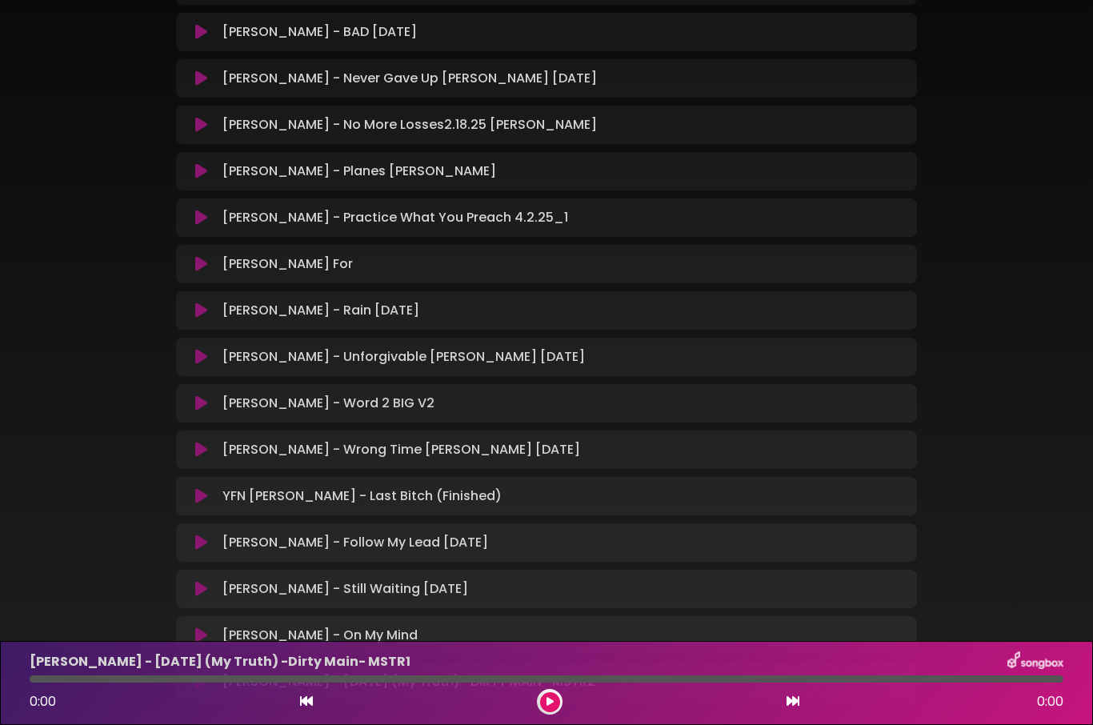
scroll to position [547, 0]
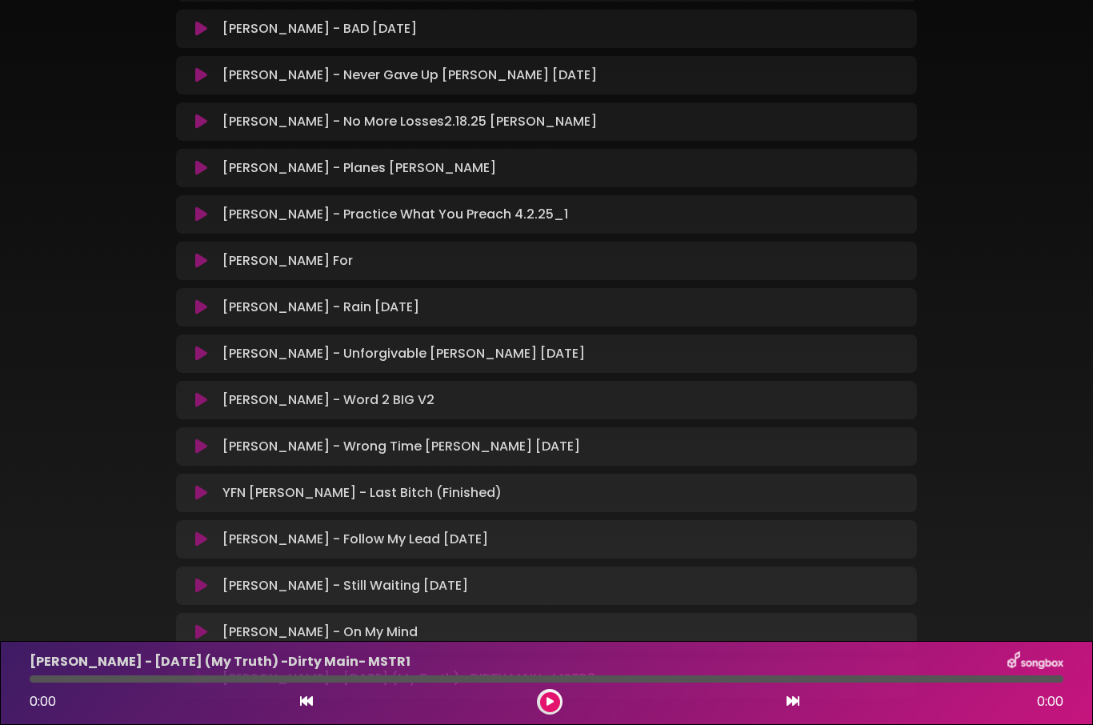
click at [205, 310] on icon at bounding box center [201, 307] width 12 height 16
click at [552, 699] on icon at bounding box center [550, 702] width 7 height 10
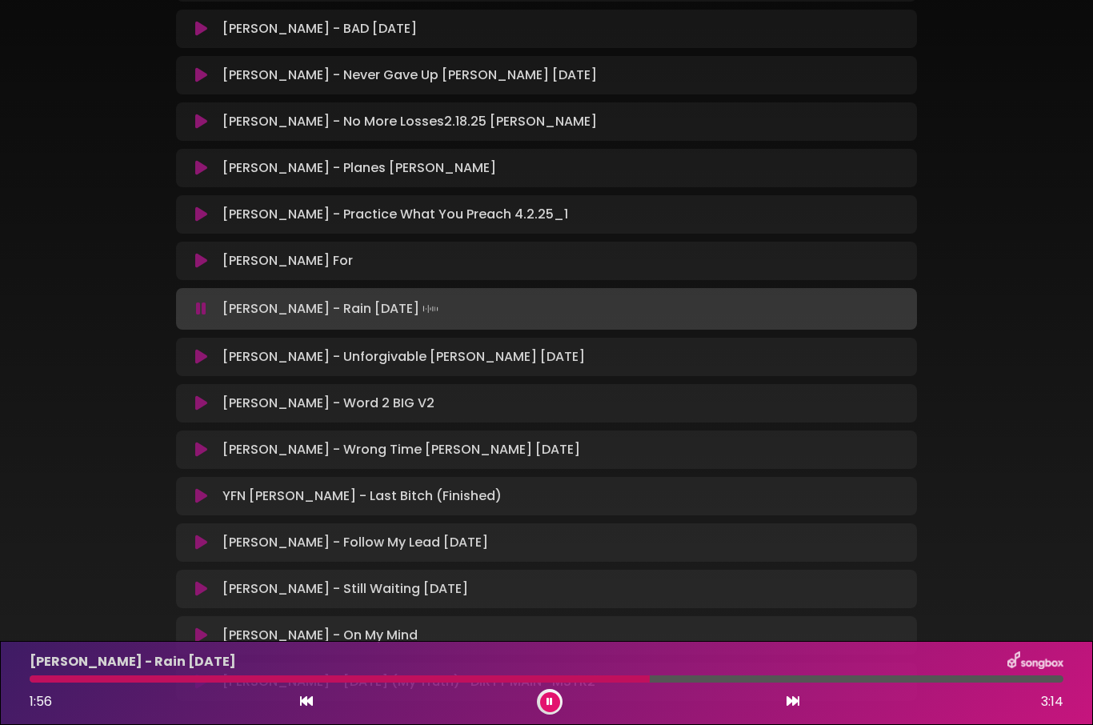
click at [548, 701] on icon at bounding box center [550, 702] width 6 height 10
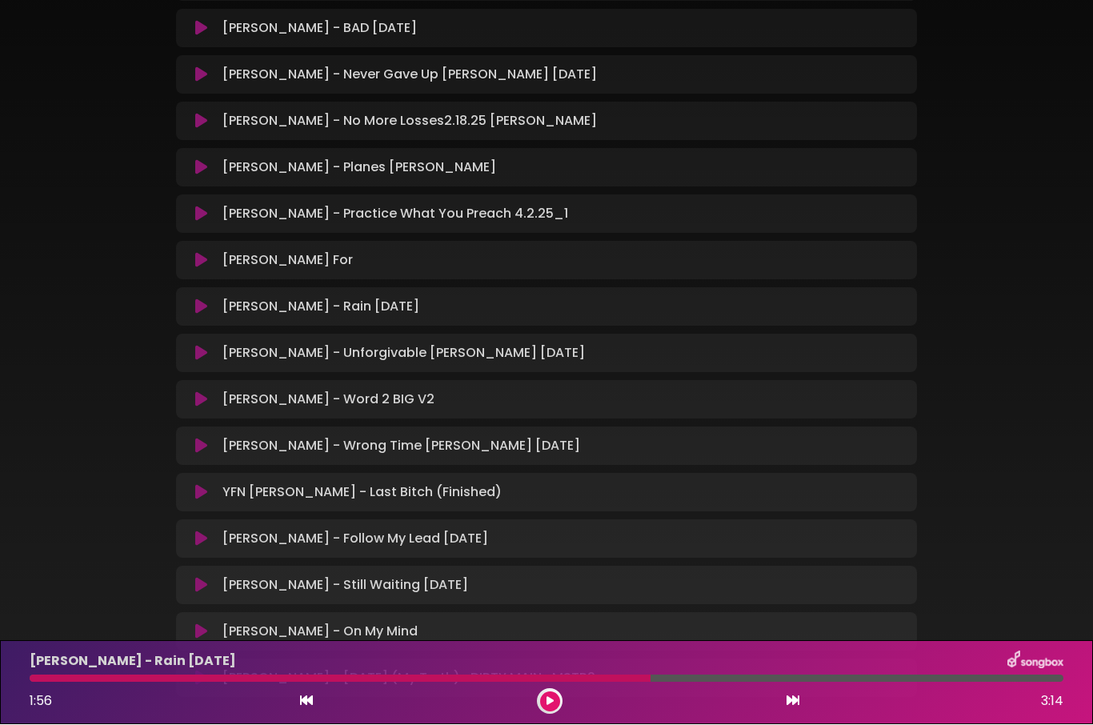
scroll to position [55, 0]
click at [303, 709] on button at bounding box center [306, 701] width 14 height 21
click at [787, 696] on icon at bounding box center [793, 701] width 13 height 13
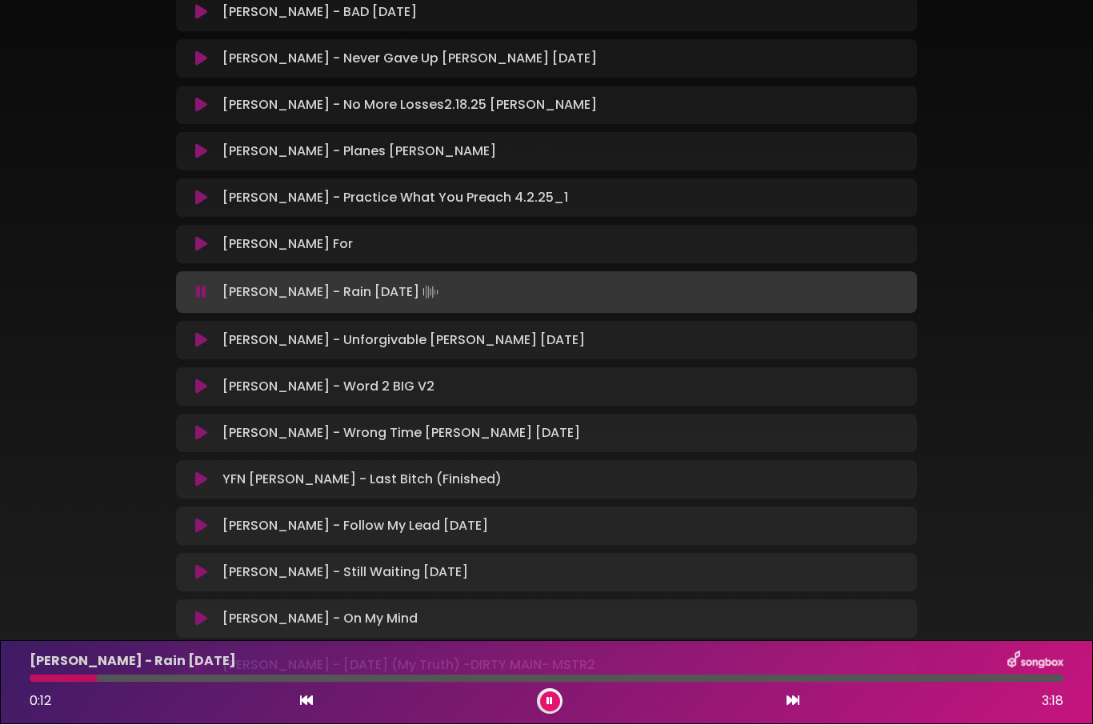
scroll to position [566, 0]
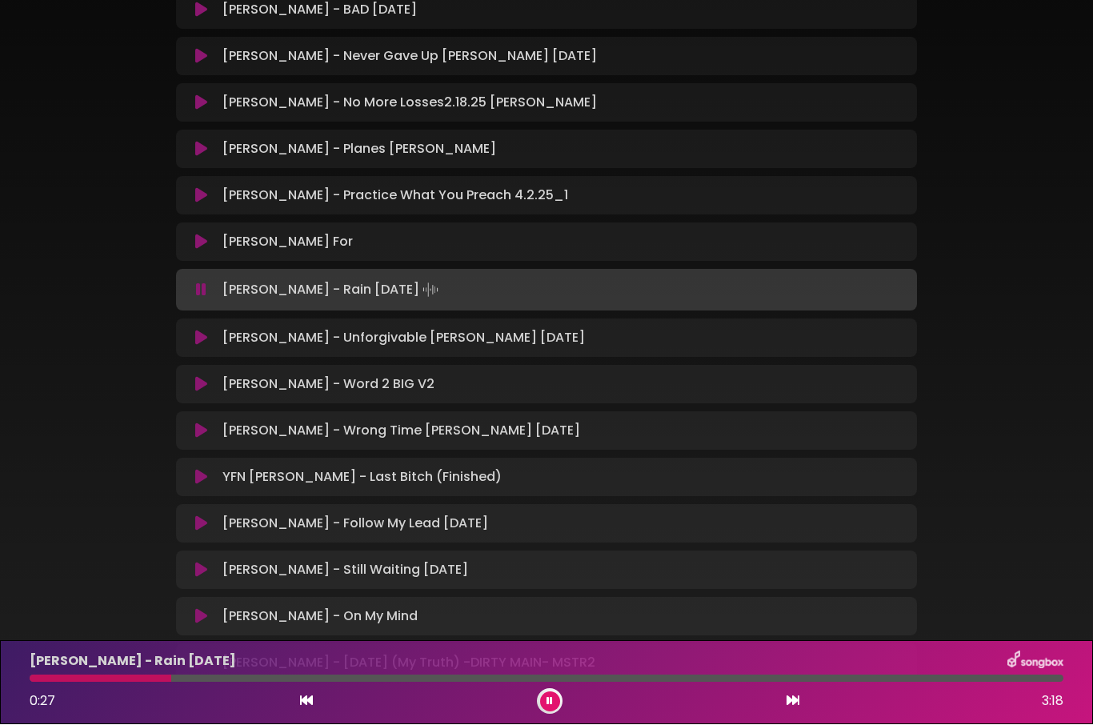
click at [554, 707] on button at bounding box center [550, 702] width 20 height 20
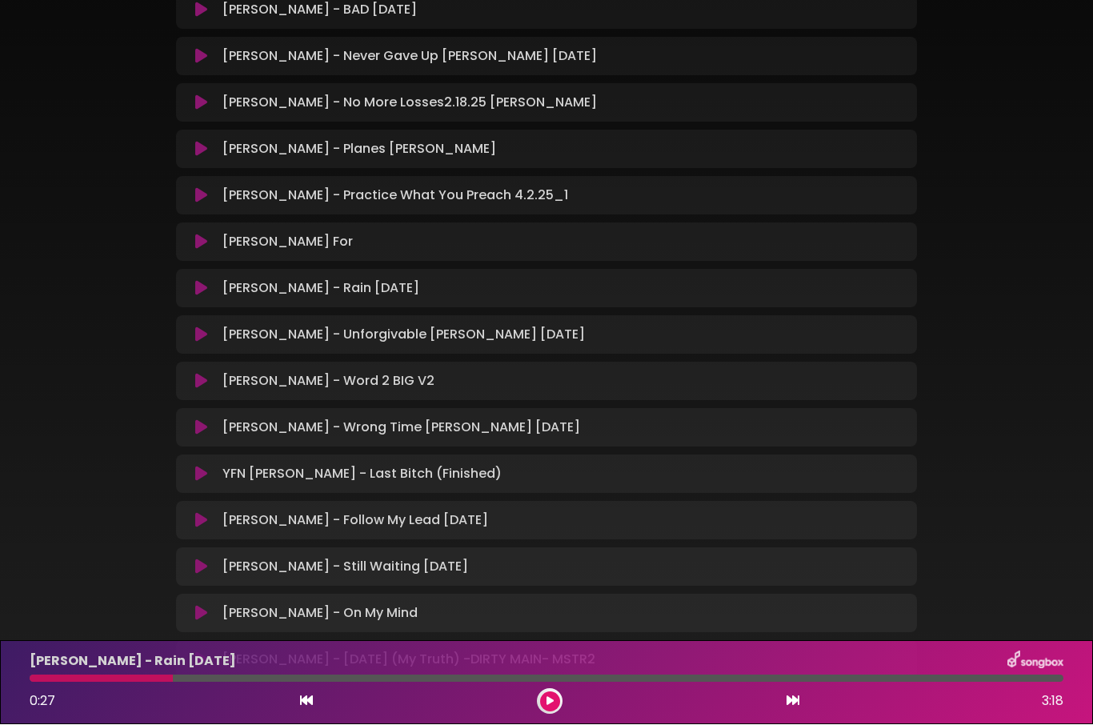
click at [535, 130] on div "[PERSON_NAME] - Planes [PERSON_NAME] Loading Track... Your Feedback" at bounding box center [546, 149] width 741 height 38
click at [526, 140] on div "[PERSON_NAME] - Planes [PERSON_NAME] Loading Track..." at bounding box center [561, 149] width 691 height 19
click at [209, 142] on button at bounding box center [201, 150] width 30 height 16
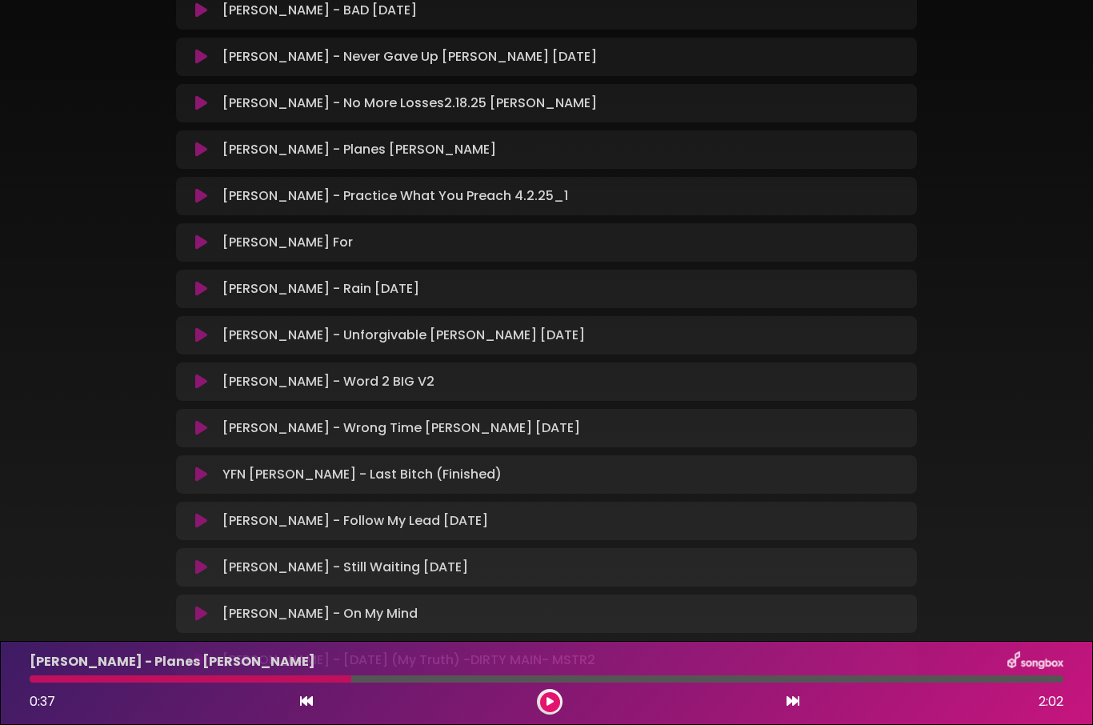
click at [543, 699] on button at bounding box center [550, 702] width 20 height 20
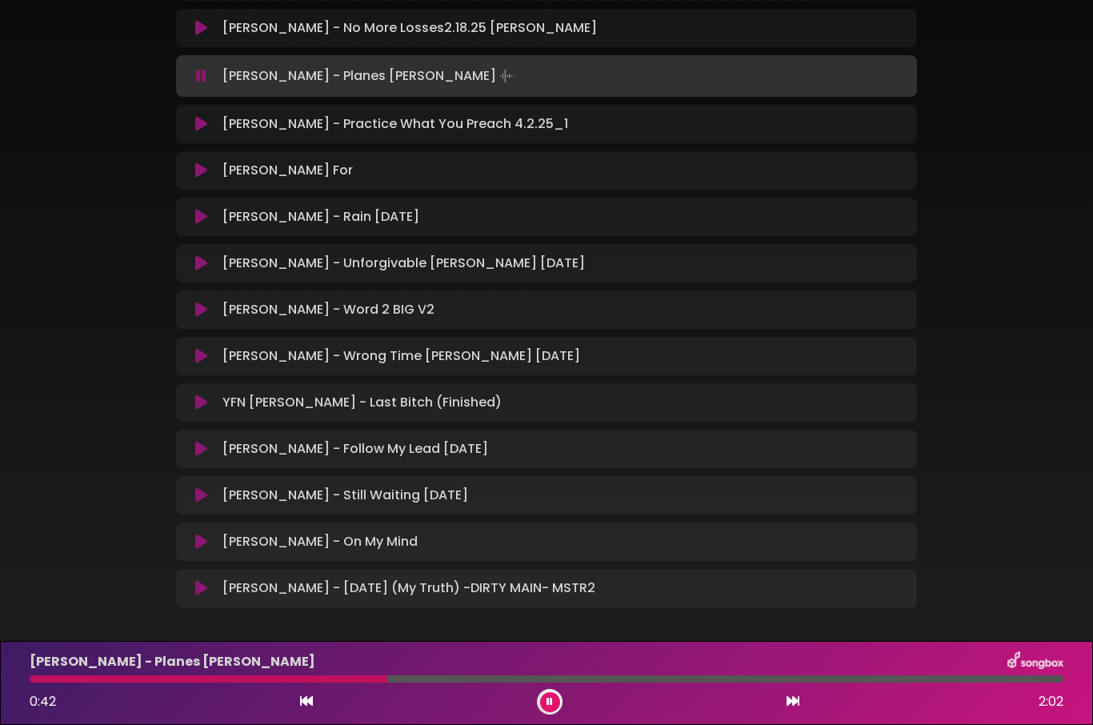
scroll to position [640, 0]
click at [232, 533] on p "[PERSON_NAME] - On My Mind Loading Track..." at bounding box center [319, 542] width 195 height 19
click at [194, 535] on button at bounding box center [201, 543] width 30 height 16
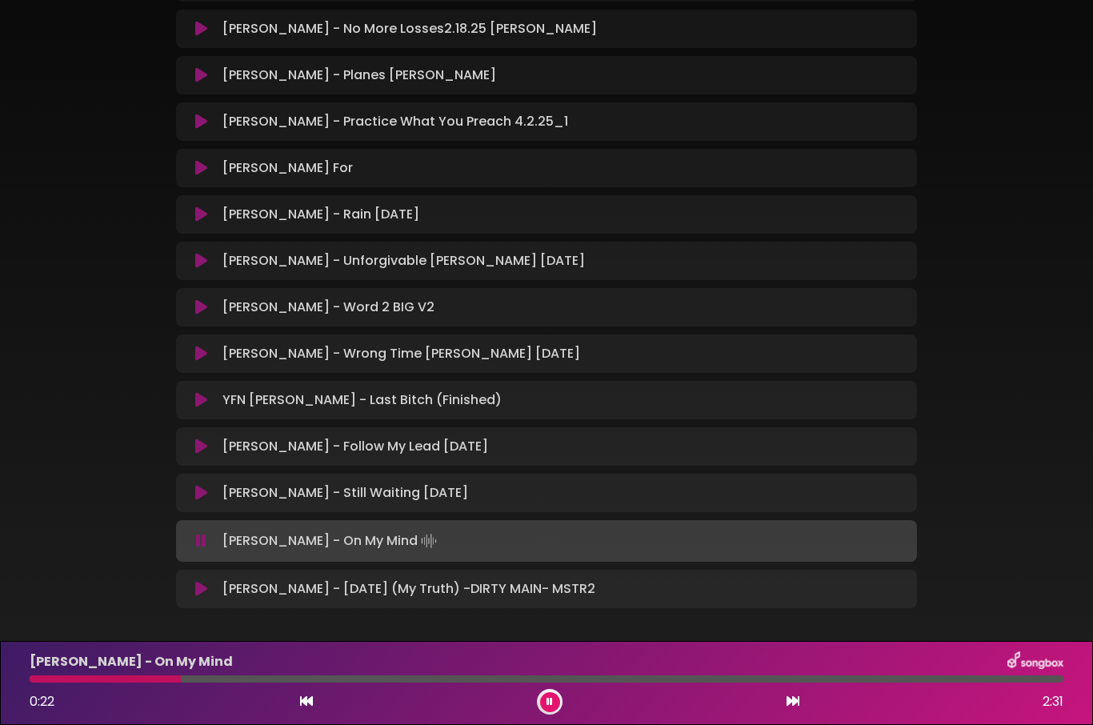
click at [544, 711] on div at bounding box center [550, 702] width 26 height 26
click at [257, 491] on p "[PERSON_NAME] - Still Waiting [DATE] Loading Track..." at bounding box center [345, 492] width 246 height 19
click at [213, 479] on div "[PERSON_NAME] - Still Waiting [DATE] Loading Track... Name" at bounding box center [546, 493] width 741 height 38
click at [195, 499] on icon at bounding box center [201, 493] width 12 height 16
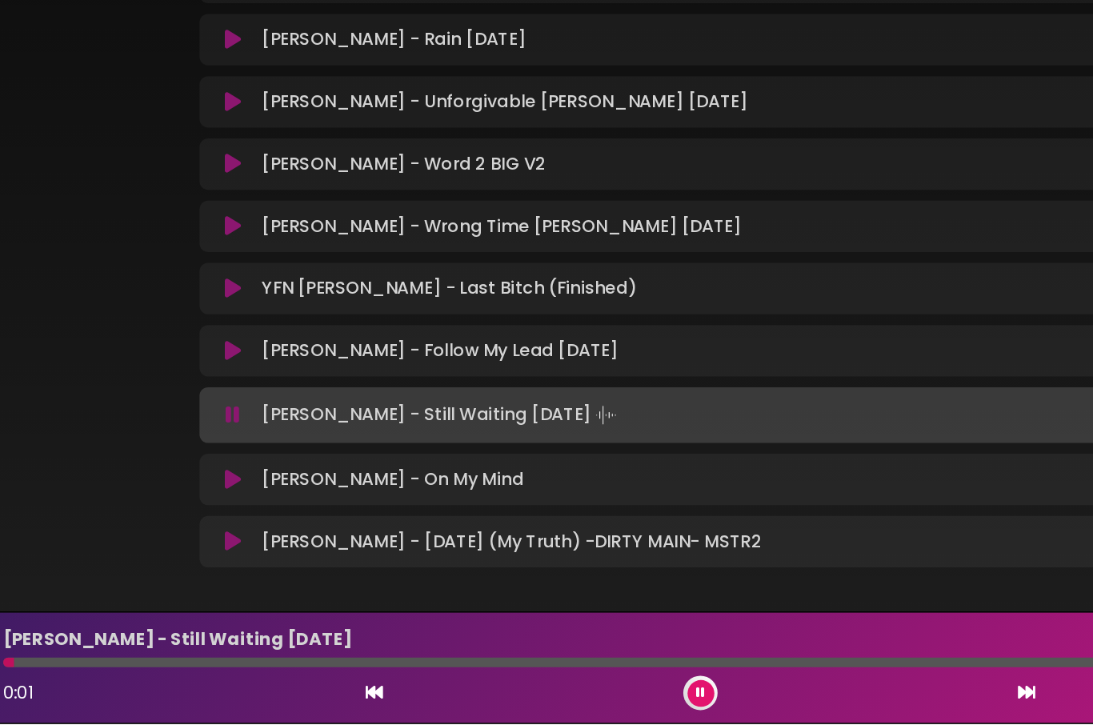
scroll to position [38, 0]
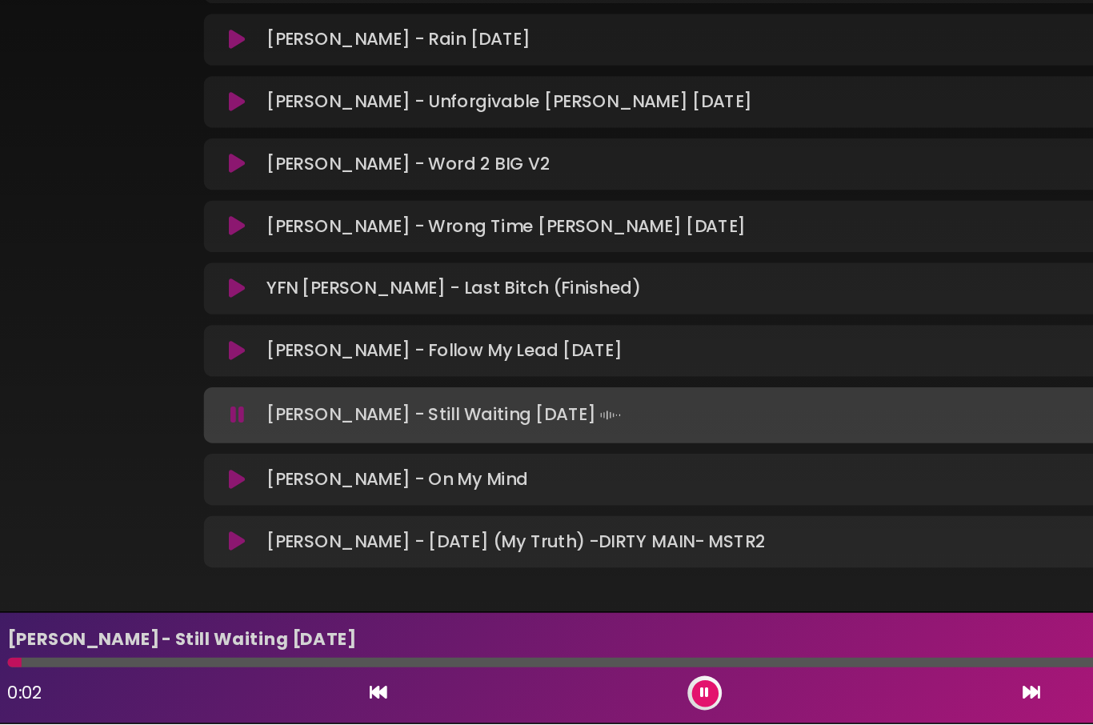
click at [186, 535] on button at bounding box center [201, 543] width 30 height 16
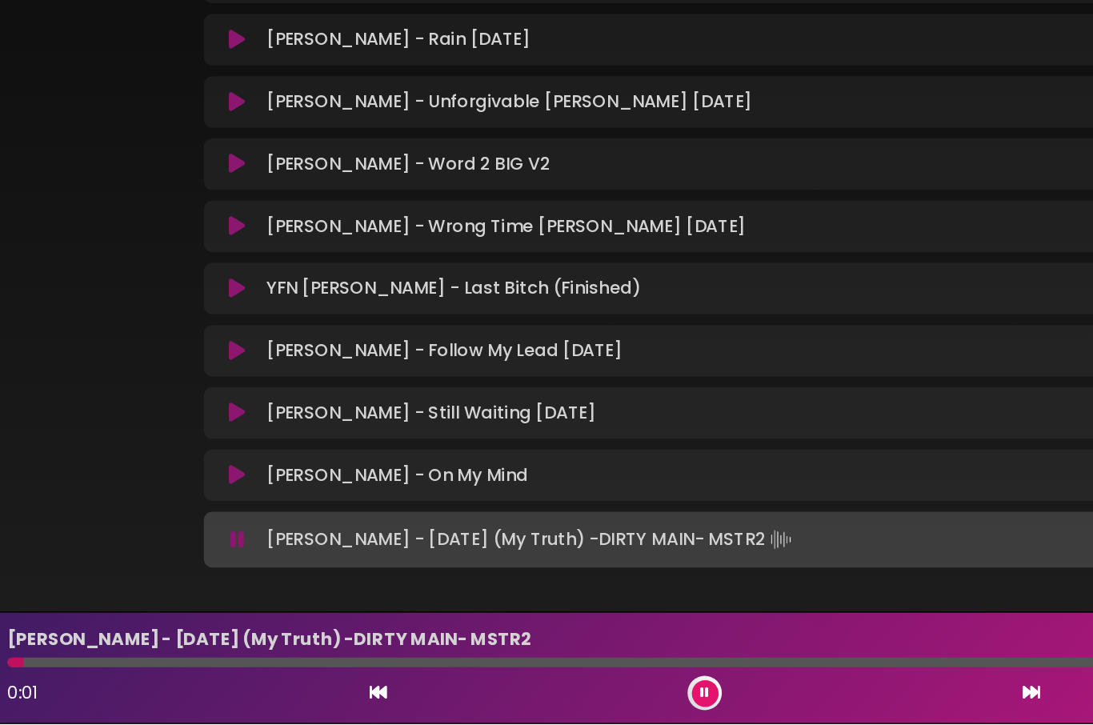
click at [186, 439] on button at bounding box center [201, 447] width 30 height 16
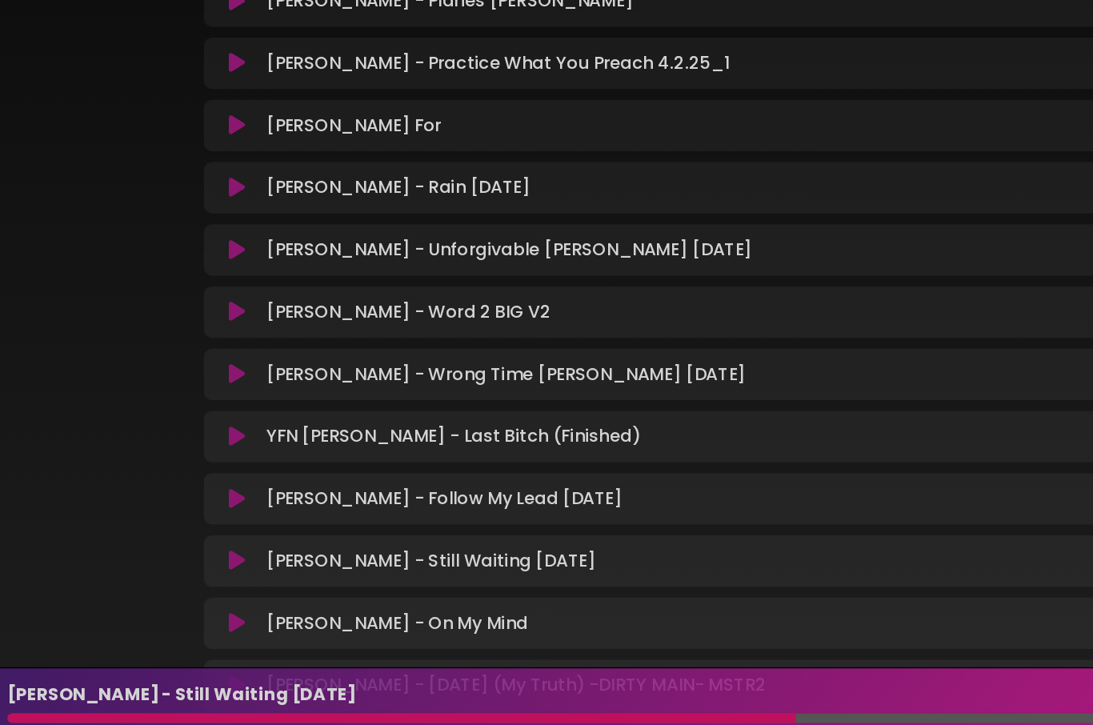
scroll to position [575, 0]
